Goal: Use online tool/utility: Use online tool/utility

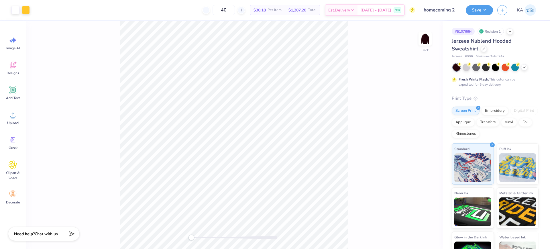
click at [427, 39] on img at bounding box center [424, 38] width 11 height 11
click at [15, 62] on icon at bounding box center [15, 63] width 2 height 2
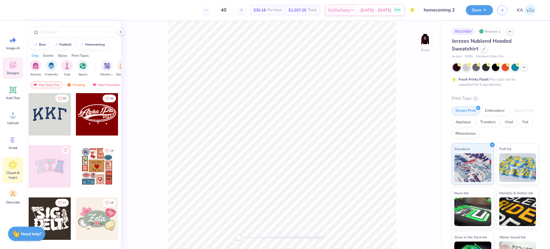
click at [15, 164] on icon at bounding box center [13, 164] width 8 height 9
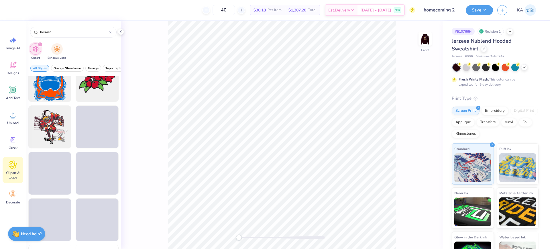
scroll to position [859, 0]
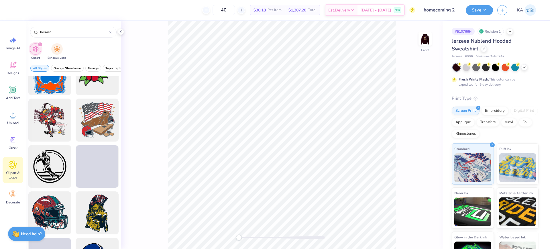
type input "helmet"
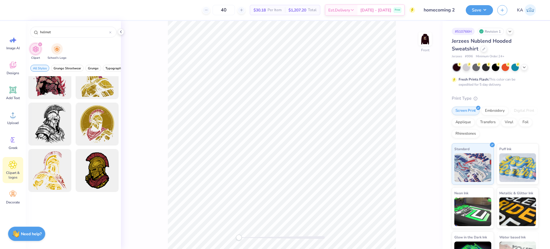
scroll to position [1252, 0]
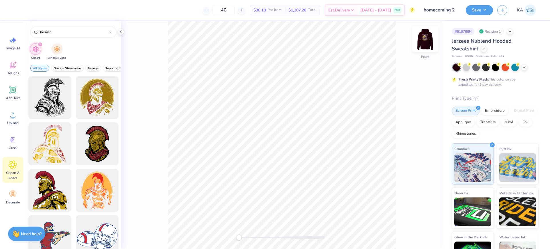
click at [431, 43] on img at bounding box center [424, 38] width 23 height 23
drag, startPoint x: 471, startPoint y: 57, endPoint x: 450, endPoint y: 56, distance: 21.2
click at [450, 56] on div "# 510766H Revision 1 Jerzees Nublend Hooded Sweatshirt Jerzees # 996 Minimum Or…" at bounding box center [495, 147] width 107 height 252
copy div "Jerzees # 996"
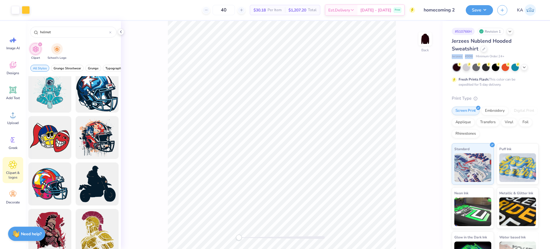
scroll to position [900, 0]
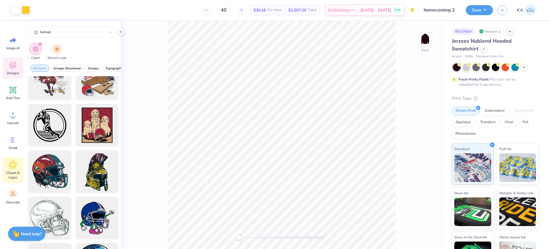
click at [15, 72] on span "Designs" at bounding box center [13, 73] width 13 height 5
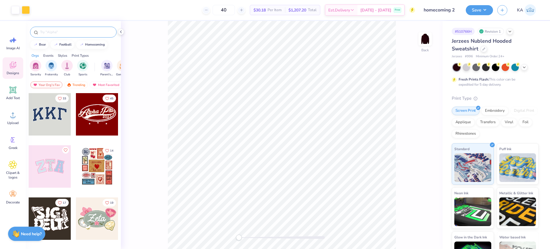
click at [51, 30] on input "text" at bounding box center [76, 32] width 73 height 6
type input "helmet"
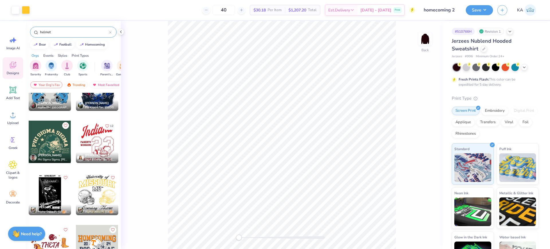
scroll to position [895, 0]
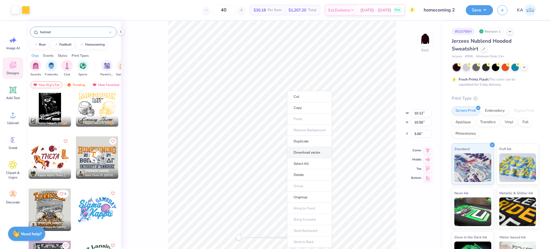
click at [299, 151] on li "Download vector" at bounding box center [309, 152] width 45 height 11
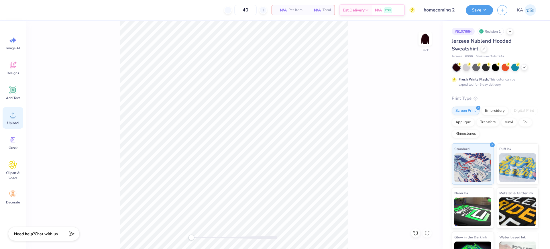
click at [11, 117] on icon at bounding box center [12, 115] width 5 height 5
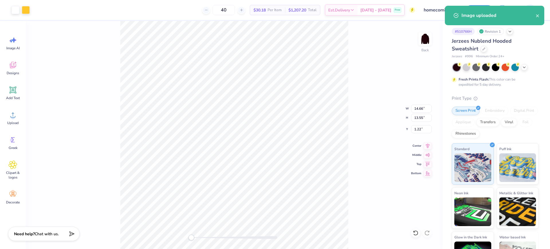
click at [419, 113] on div "Back W 14.66 14.66 " H 13.55 13.55 " Y 1.22 1.22 " Center Middle Top Bottom" at bounding box center [234, 135] width 417 height 228
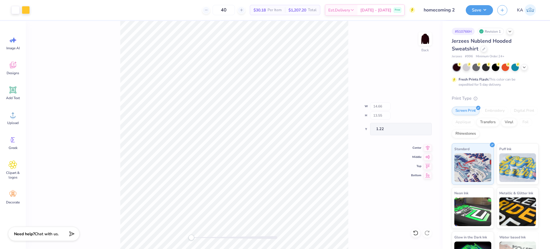
click at [419, 115] on div "Back W 14.66 H 13.55 Y 1.22 Center Middle Top Bottom" at bounding box center [234, 135] width 417 height 228
click at [419, 119] on input "13.55" at bounding box center [421, 118] width 21 height 8
type input "10.5"
type input "11.36"
type input "10.50"
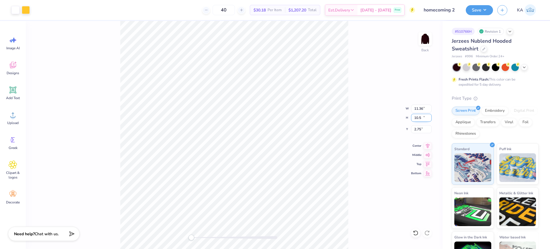
type input "2.75"
drag, startPoint x: 419, startPoint y: 130, endPoint x: 412, endPoint y: 131, distance: 6.9
click at [412, 131] on input "2.75" at bounding box center [421, 129] width 21 height 8
type input "2"
click at [427, 148] on icon at bounding box center [427, 144] width 8 height 7
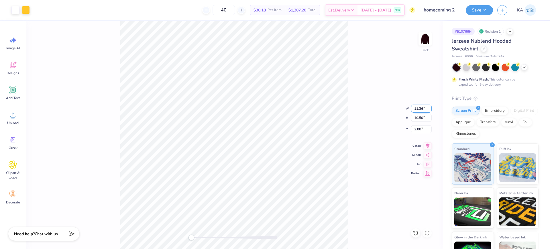
click at [417, 110] on input "11.36" at bounding box center [421, 108] width 21 height 8
type input "10.00"
type input "9.24"
type input "2.63"
click at [421, 130] on input "2.63" at bounding box center [421, 129] width 21 height 8
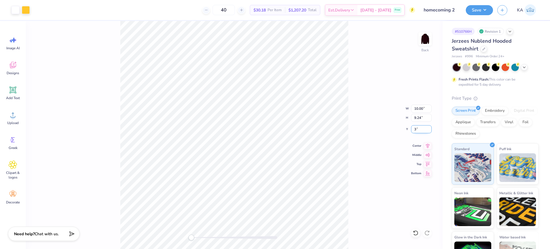
type input "3"
click at [426, 146] on icon at bounding box center [427, 144] width 8 height 7
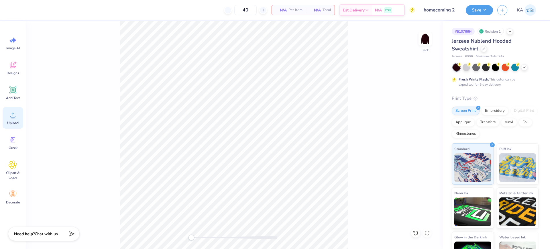
click at [12, 118] on circle at bounding box center [13, 117] width 4 height 4
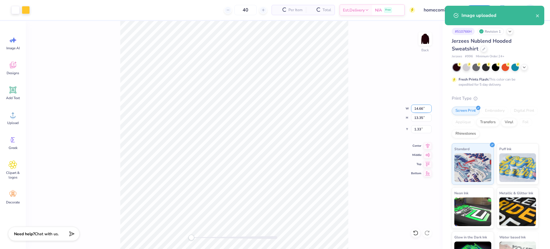
click at [419, 110] on input "14.66" at bounding box center [421, 108] width 21 height 8
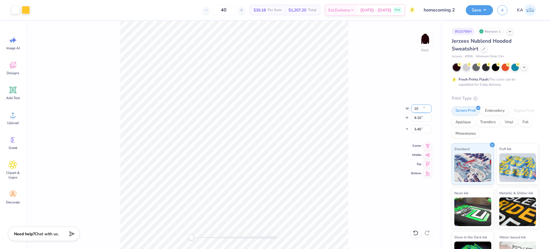
type input "10.00"
type input "9.10"
type input "3.45"
click at [425, 145] on icon at bounding box center [427, 144] width 8 height 7
drag, startPoint x: 422, startPoint y: 127, endPoint x: 407, endPoint y: 127, distance: 14.3
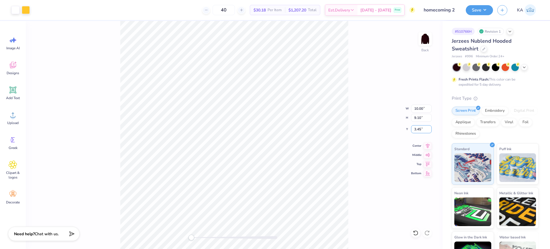
click at [407, 127] on div "Back W 10.00 10.00 " H 9.10 9.10 " Y 3.45 3.45 " Center Middle Top Bottom" at bounding box center [234, 135] width 417 height 228
click at [416, 129] on input "3.45" at bounding box center [421, 129] width 21 height 8
type input "3"
click at [482, 10] on button "Save" at bounding box center [478, 9] width 27 height 10
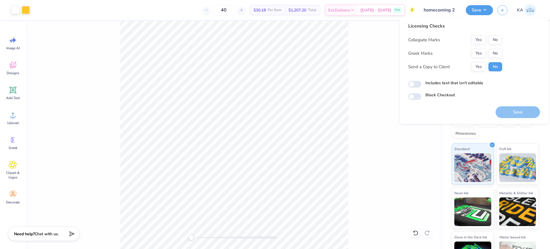
click at [487, 44] on div "Yes No" at bounding box center [486, 39] width 31 height 9
click at [482, 41] on button "Yes" at bounding box center [478, 39] width 15 height 9
click at [481, 53] on button "Yes" at bounding box center [478, 53] width 15 height 9
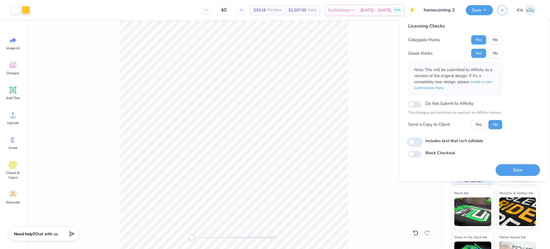
click at [417, 141] on input "Includes text that isn't editable" at bounding box center [414, 142] width 13 height 7
checkbox input "true"
click at [523, 168] on button "Save" at bounding box center [517, 170] width 44 height 12
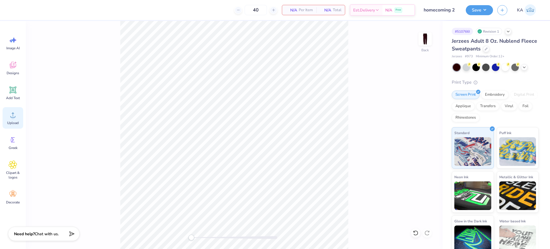
click at [13, 114] on icon at bounding box center [13, 114] width 9 height 9
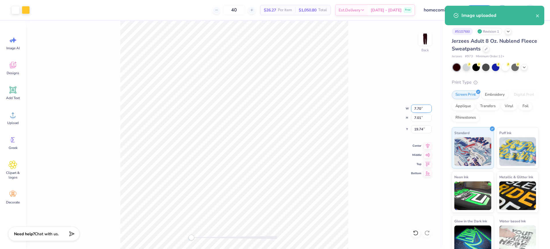
click at [422, 110] on input "7.70" at bounding box center [421, 108] width 21 height 8
type input "4.50"
type input "4.10"
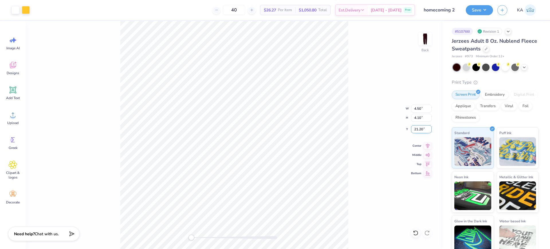
click at [415, 131] on input "21.20" at bounding box center [421, 129] width 21 height 8
type input "3"
click at [486, 13] on button "Save" at bounding box center [478, 9] width 27 height 10
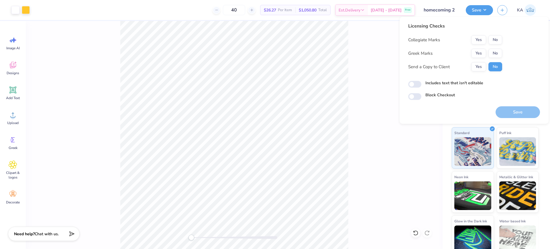
click at [487, 39] on div "Yes No" at bounding box center [486, 39] width 31 height 9
click at [483, 41] on button "Yes" at bounding box center [478, 39] width 15 height 9
click at [480, 54] on button "Yes" at bounding box center [478, 53] width 15 height 9
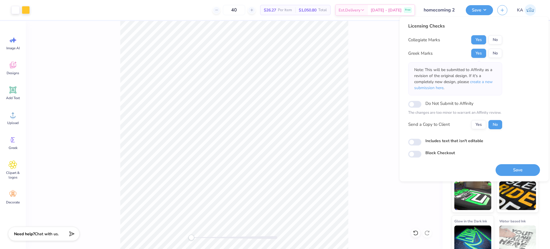
drag, startPoint x: 415, startPoint y: 135, endPoint x: 415, endPoint y: 148, distance: 13.5
click at [415, 135] on div "Licensing Checks Collegiate Marks Yes No Greek Marks Yes No Note: This will be …" at bounding box center [474, 90] width 132 height 135
click at [416, 143] on input "Includes text that isn't editable" at bounding box center [414, 142] width 13 height 7
checkbox input "true"
click at [529, 171] on button "Save" at bounding box center [517, 170] width 44 height 12
